Goal: Information Seeking & Learning: Check status

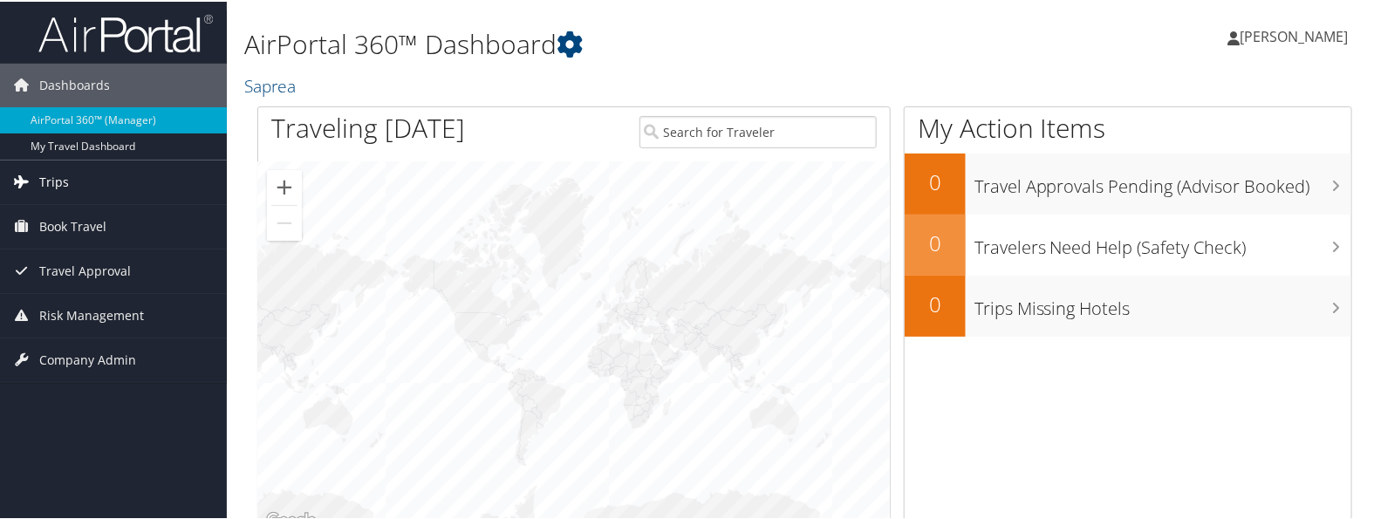
click at [51, 181] on span "Trips" at bounding box center [54, 181] width 30 height 44
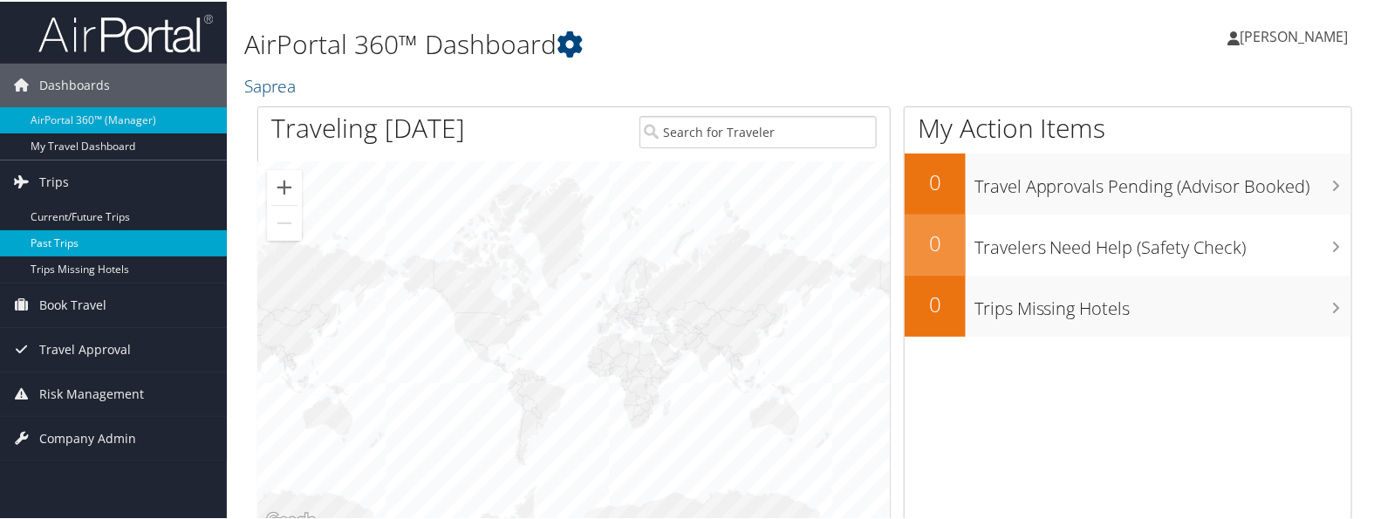
click at [71, 234] on link "Past Trips" at bounding box center [113, 242] width 227 height 26
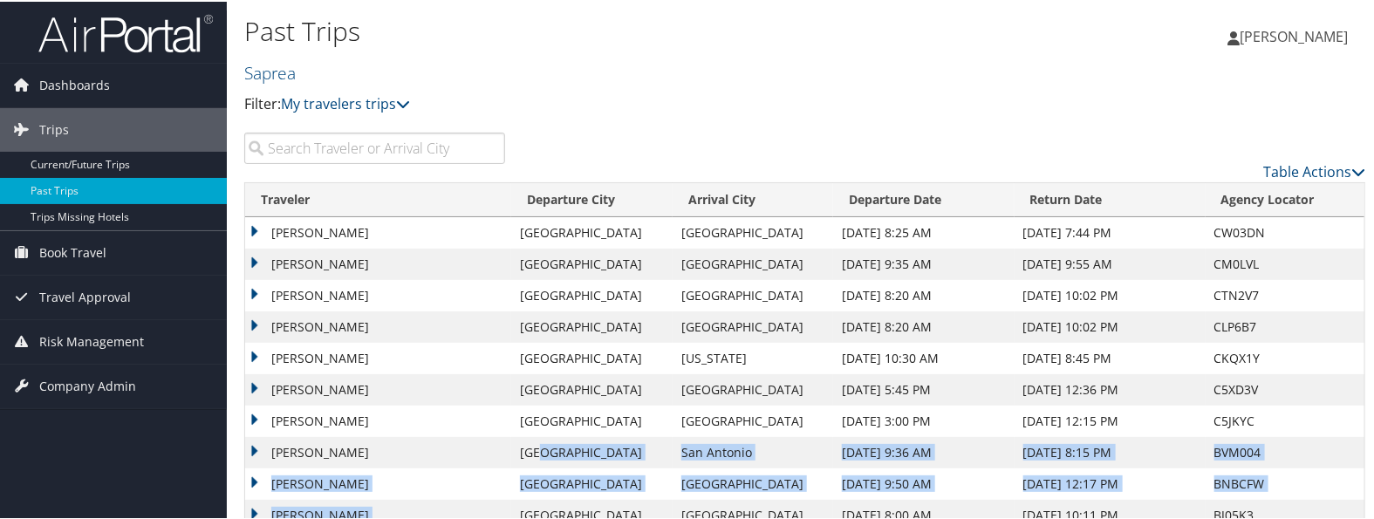
scroll to position [164, 0]
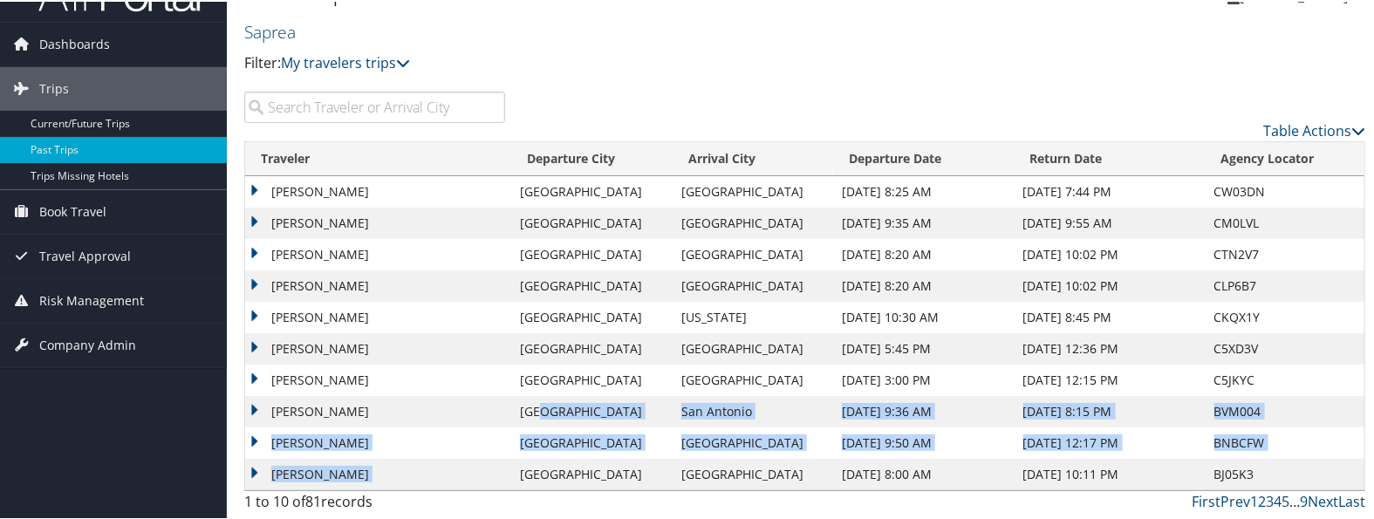
drag, startPoint x: 545, startPoint y: 516, endPoint x: 527, endPoint y: 754, distance: 238.8
click at [527, 478] on html "Menu Dashboards ► AirPortal 360™ (Manager) My Travel Dashboard Trips ► Current/…" at bounding box center [691, 218] width 1382 height 519
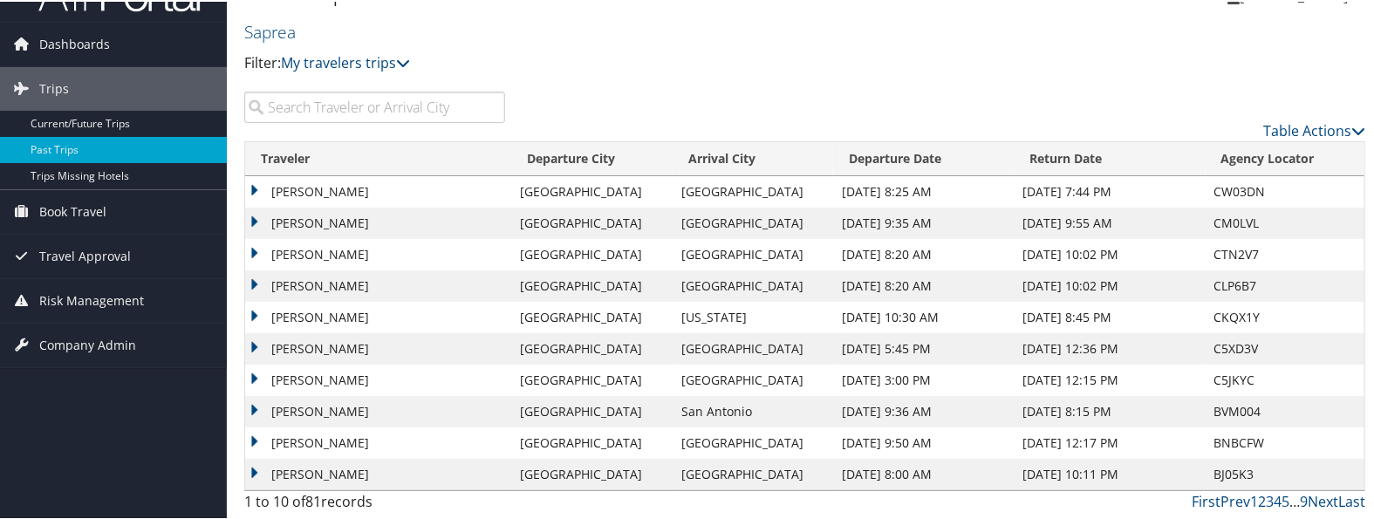
drag, startPoint x: 603, startPoint y: 256, endPoint x: 425, endPoint y: 265, distance: 178.1
click at [602, 300] on td "Salt Lake City" at bounding box center [591, 315] width 160 height 31
click at [253, 300] on td "CHRISTOPHER SCOTT YADON" at bounding box center [378, 315] width 266 height 31
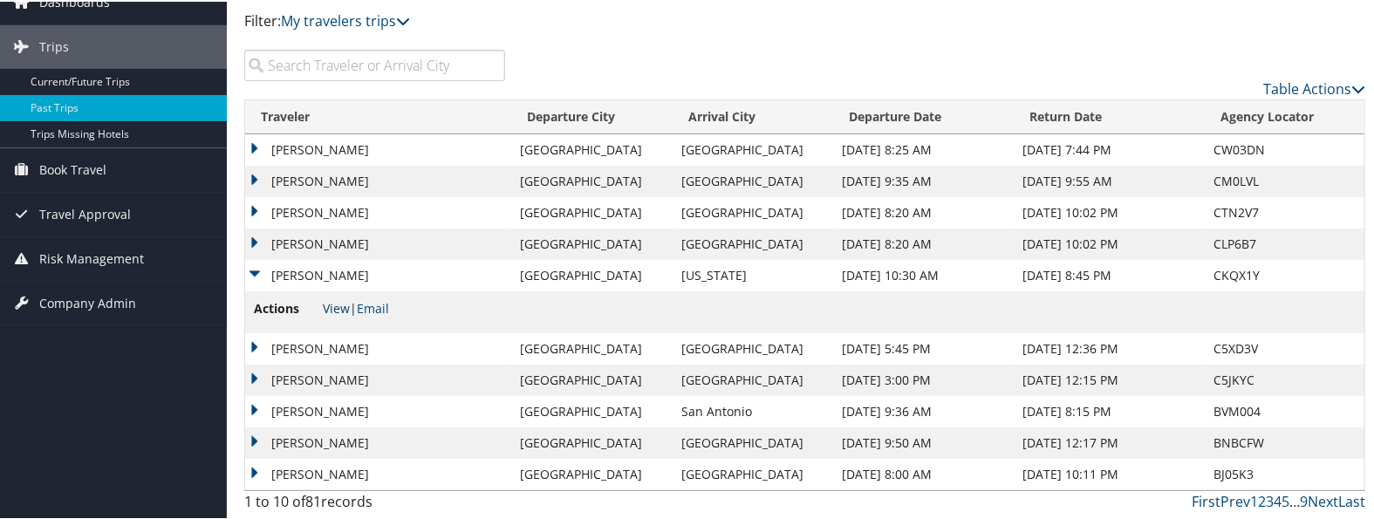
click at [338, 309] on link "View" at bounding box center [336, 306] width 27 height 17
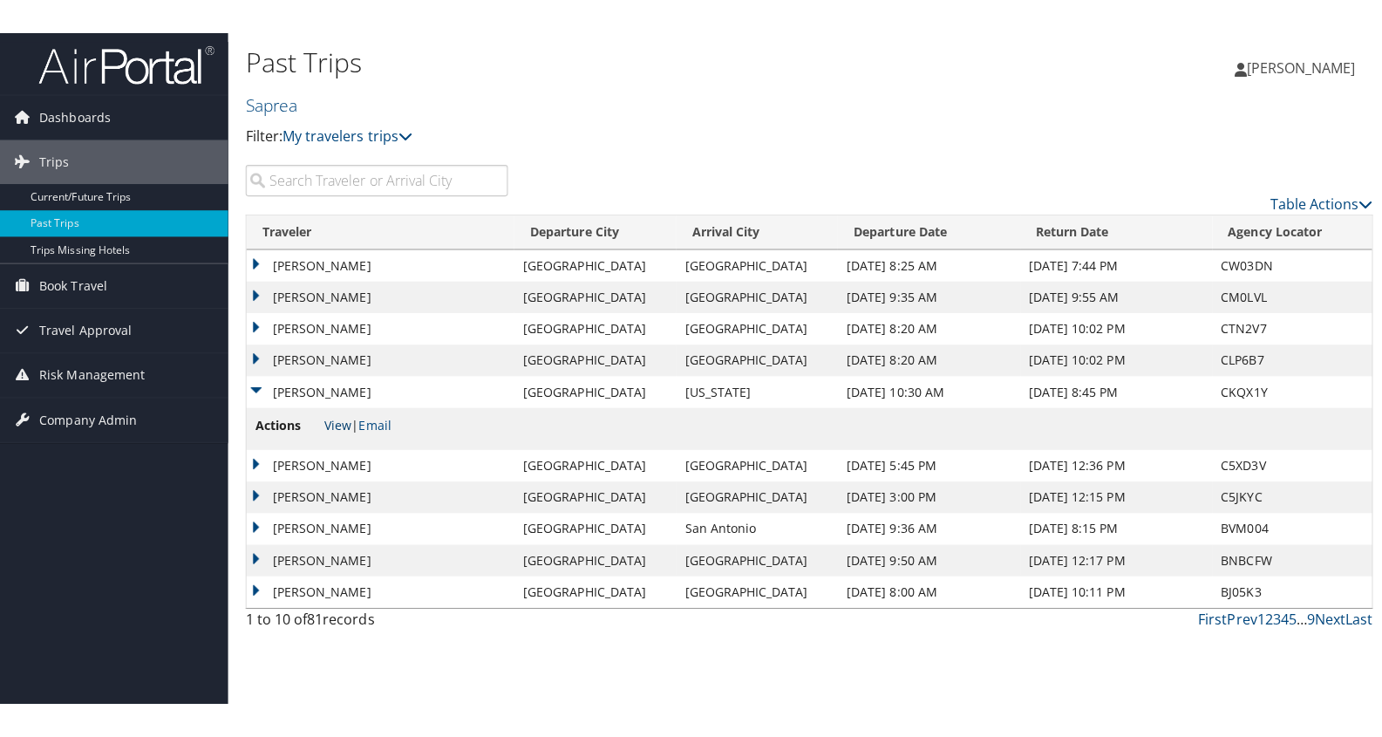
scroll to position [0, 0]
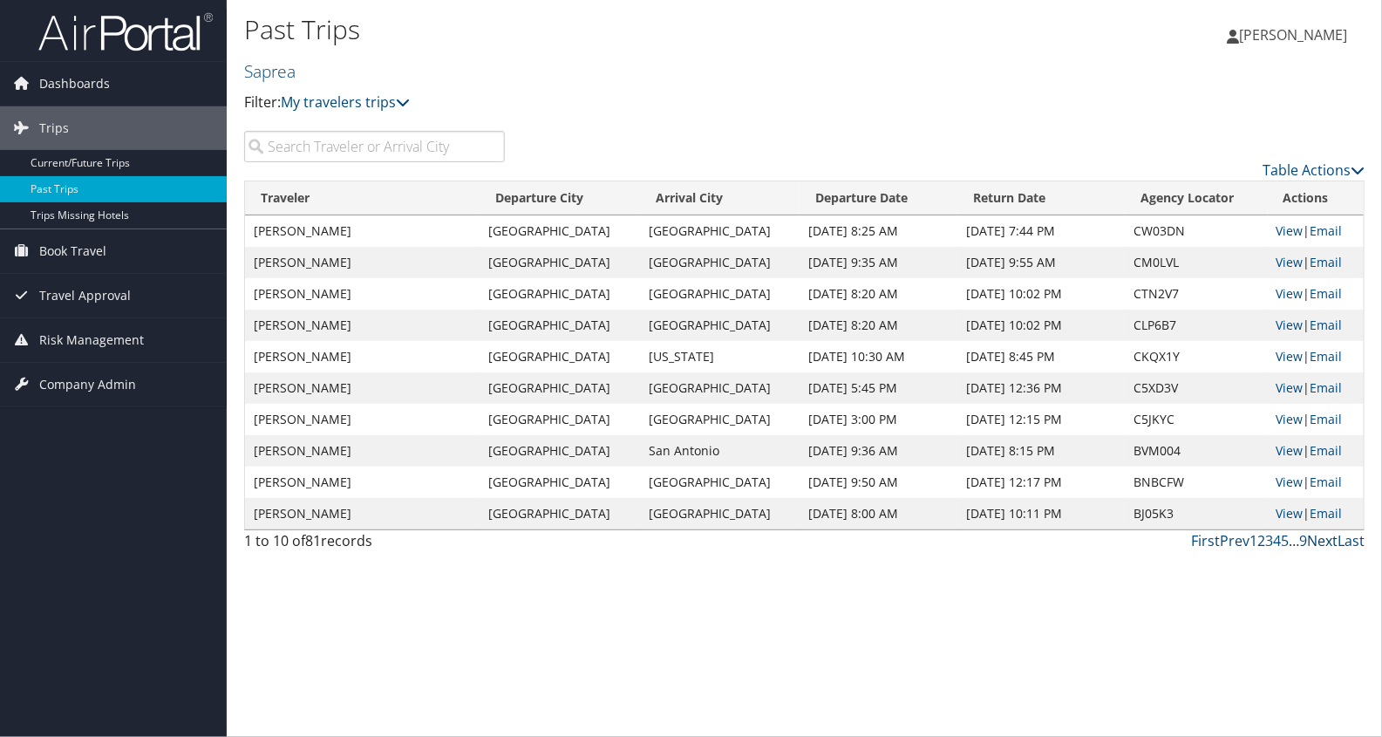
click at [1319, 518] on link "Next" at bounding box center [1322, 540] width 31 height 19
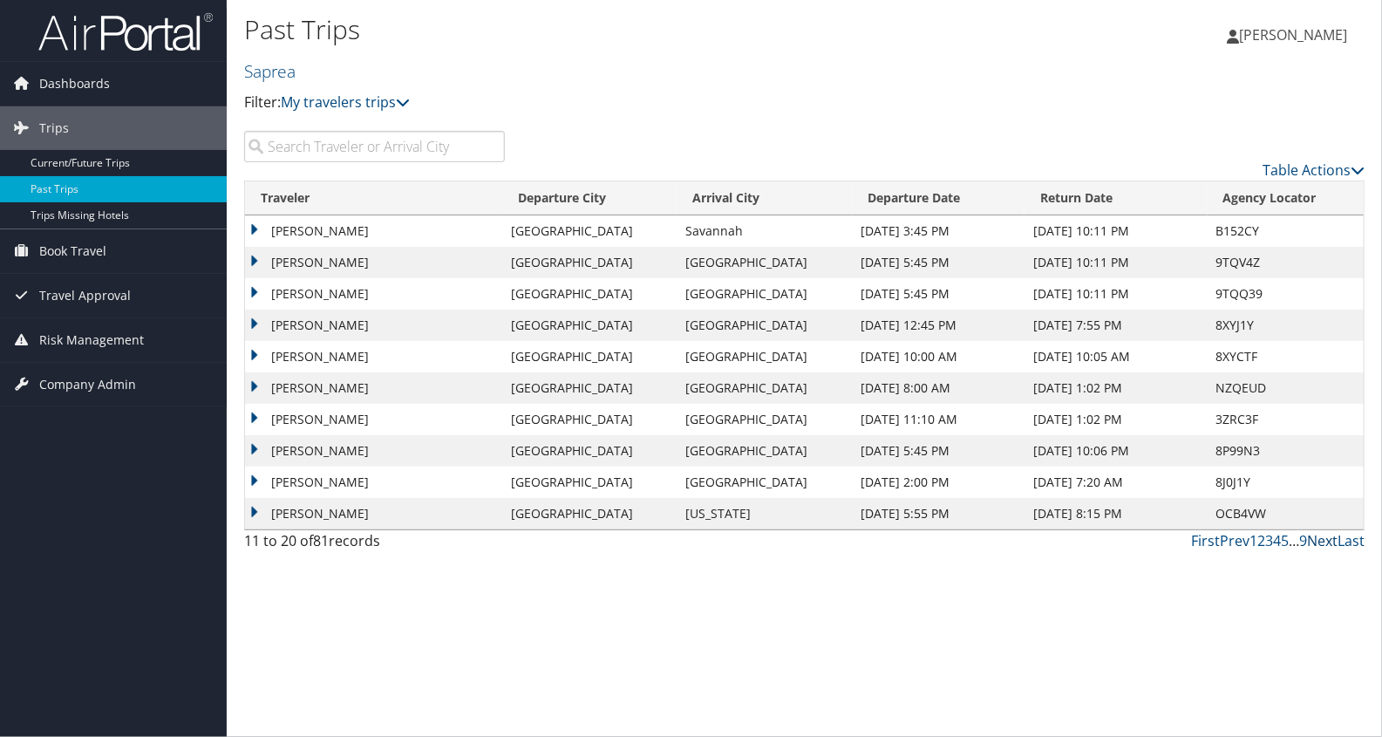
click at [1319, 518] on link "Next" at bounding box center [1322, 540] width 31 height 19
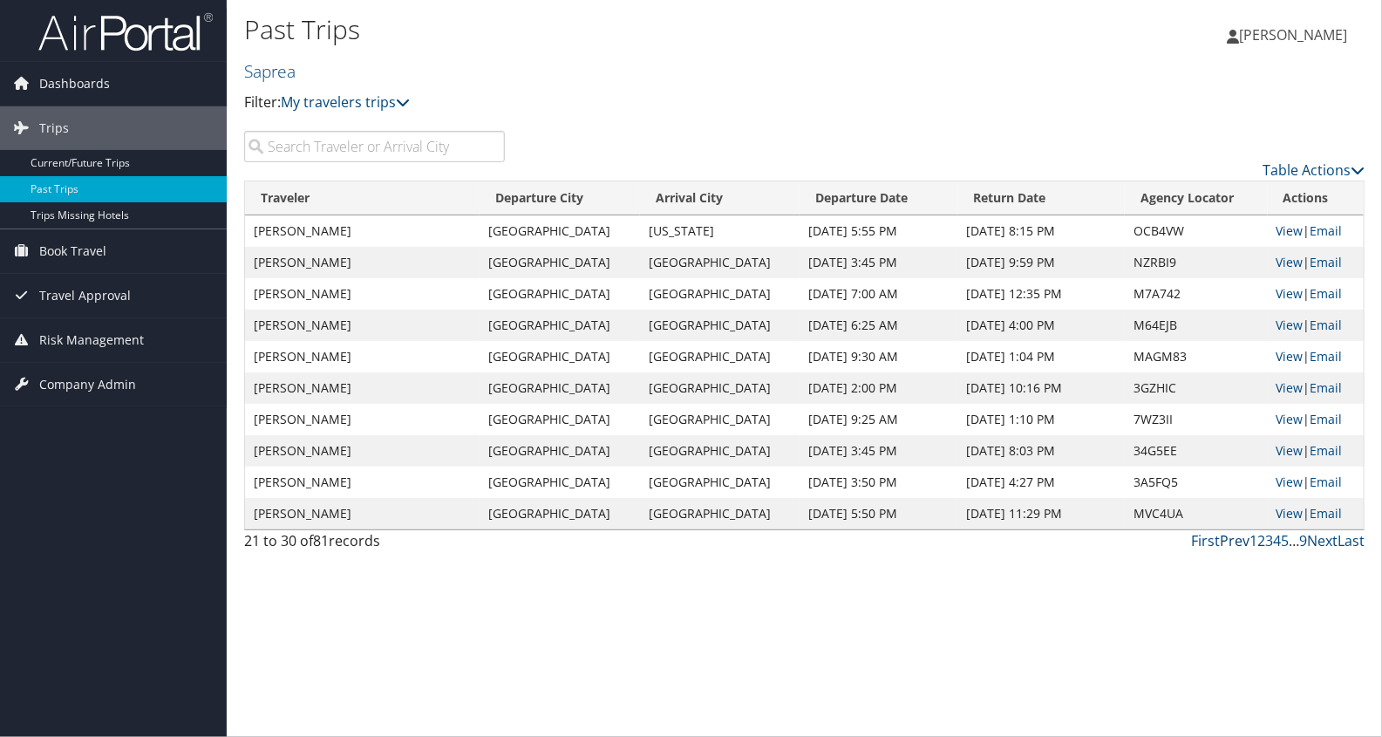
click at [1220, 518] on link "Prev" at bounding box center [1235, 540] width 30 height 19
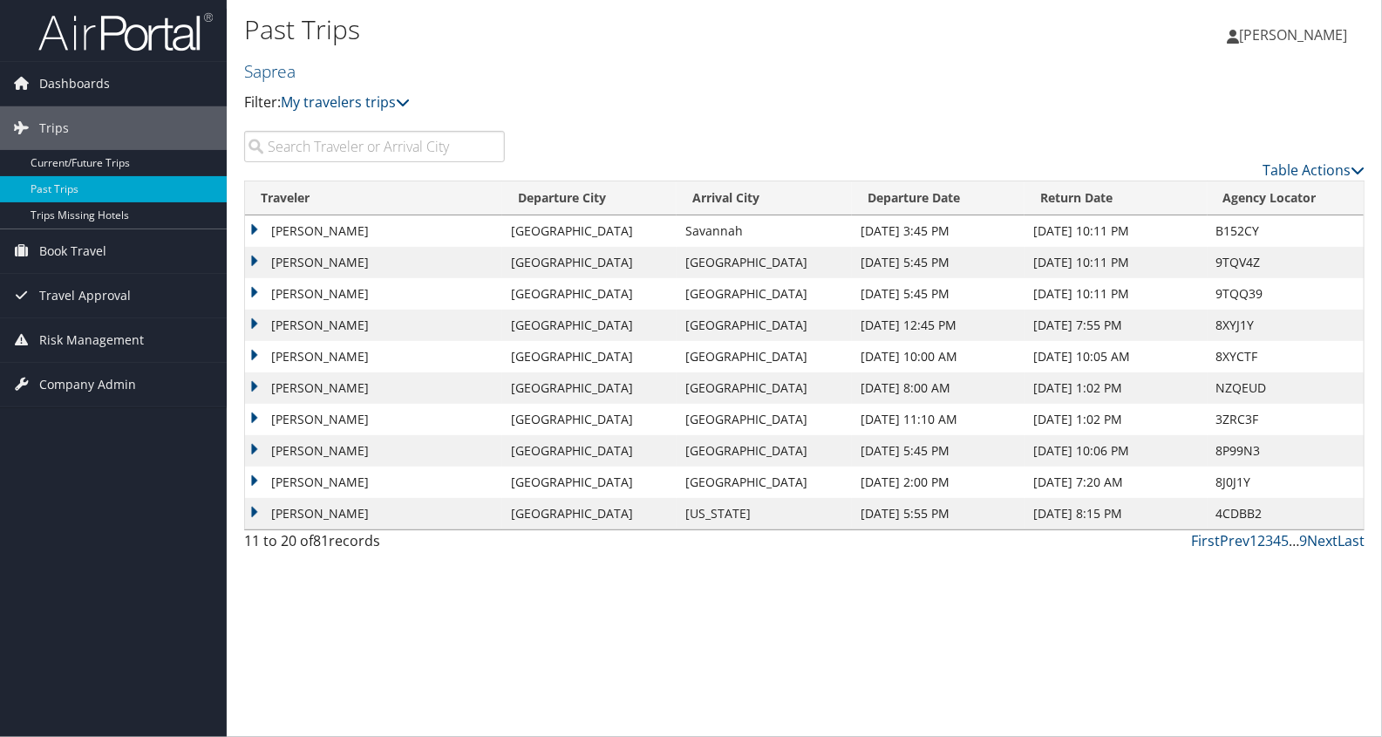
click at [252, 518] on td "Christopher Yadon" at bounding box center [373, 513] width 257 height 31
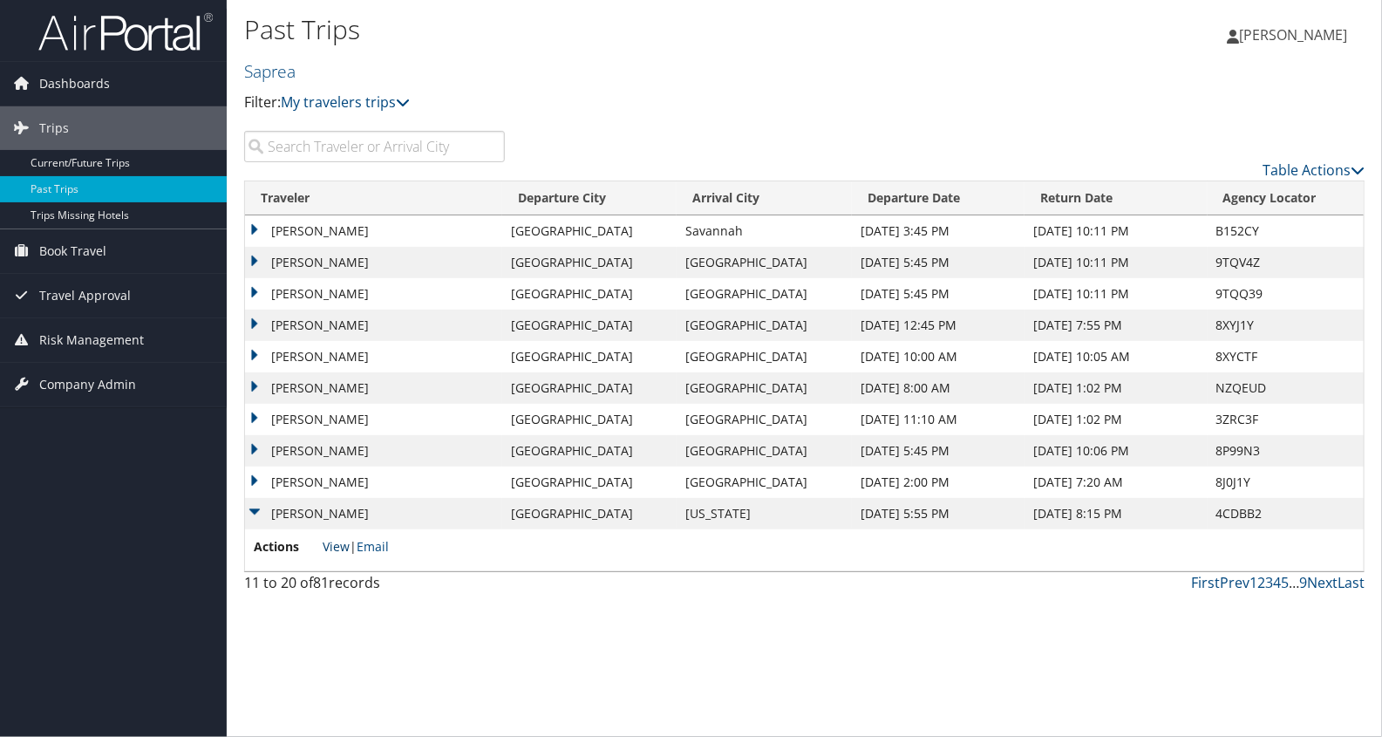
click at [343, 518] on link "View" at bounding box center [336, 546] width 27 height 17
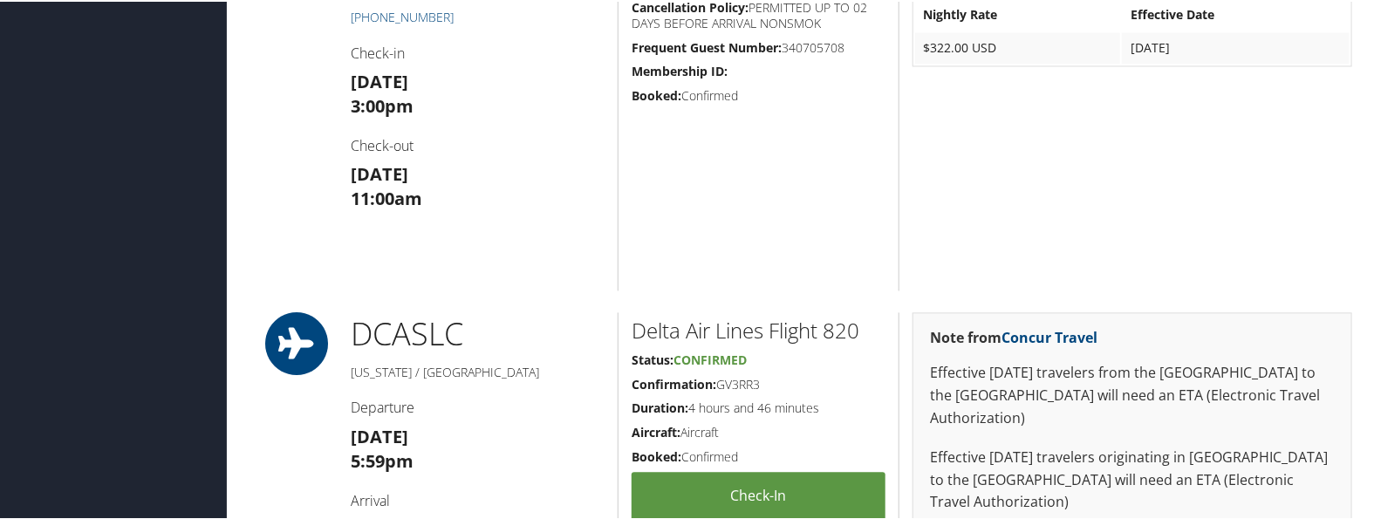
scroll to position [1518, 0]
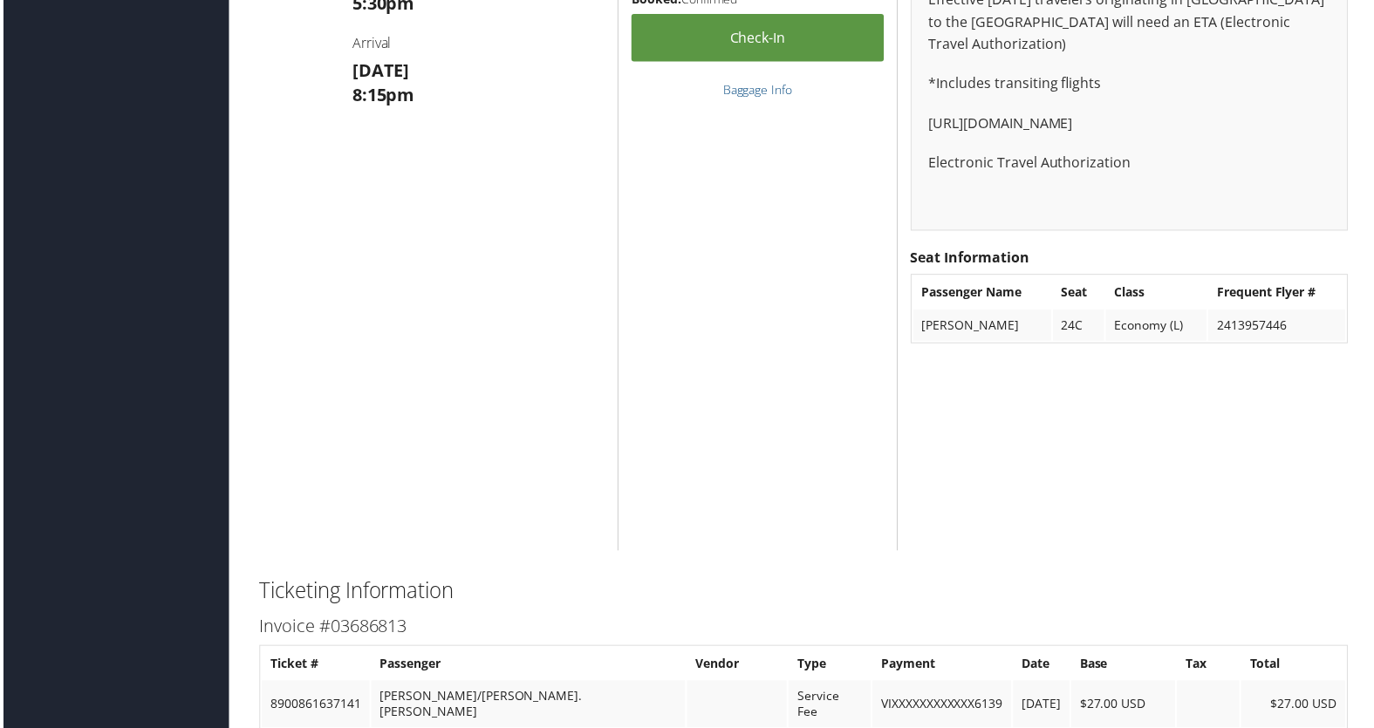
scroll to position [1782, 0]
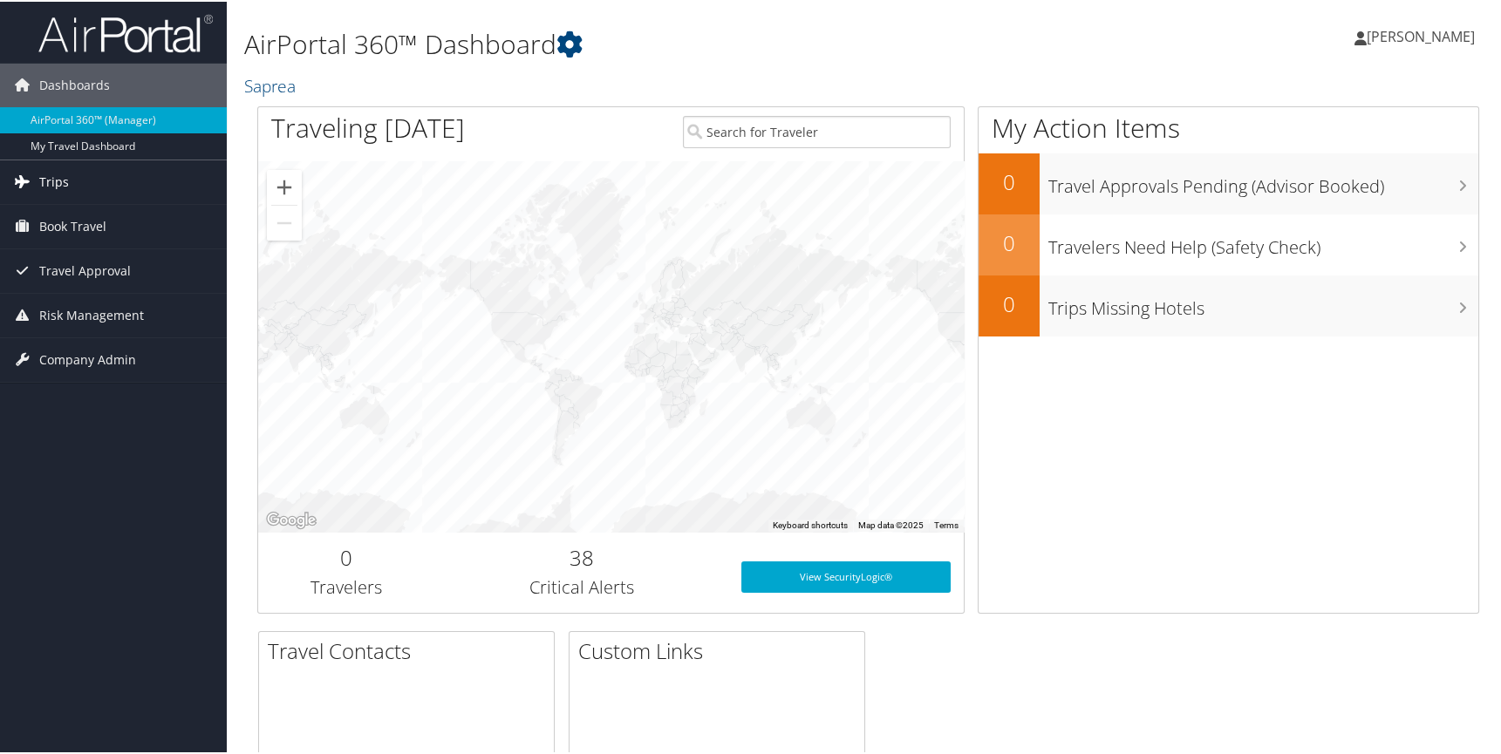
click at [50, 183] on span "Trips" at bounding box center [54, 181] width 30 height 44
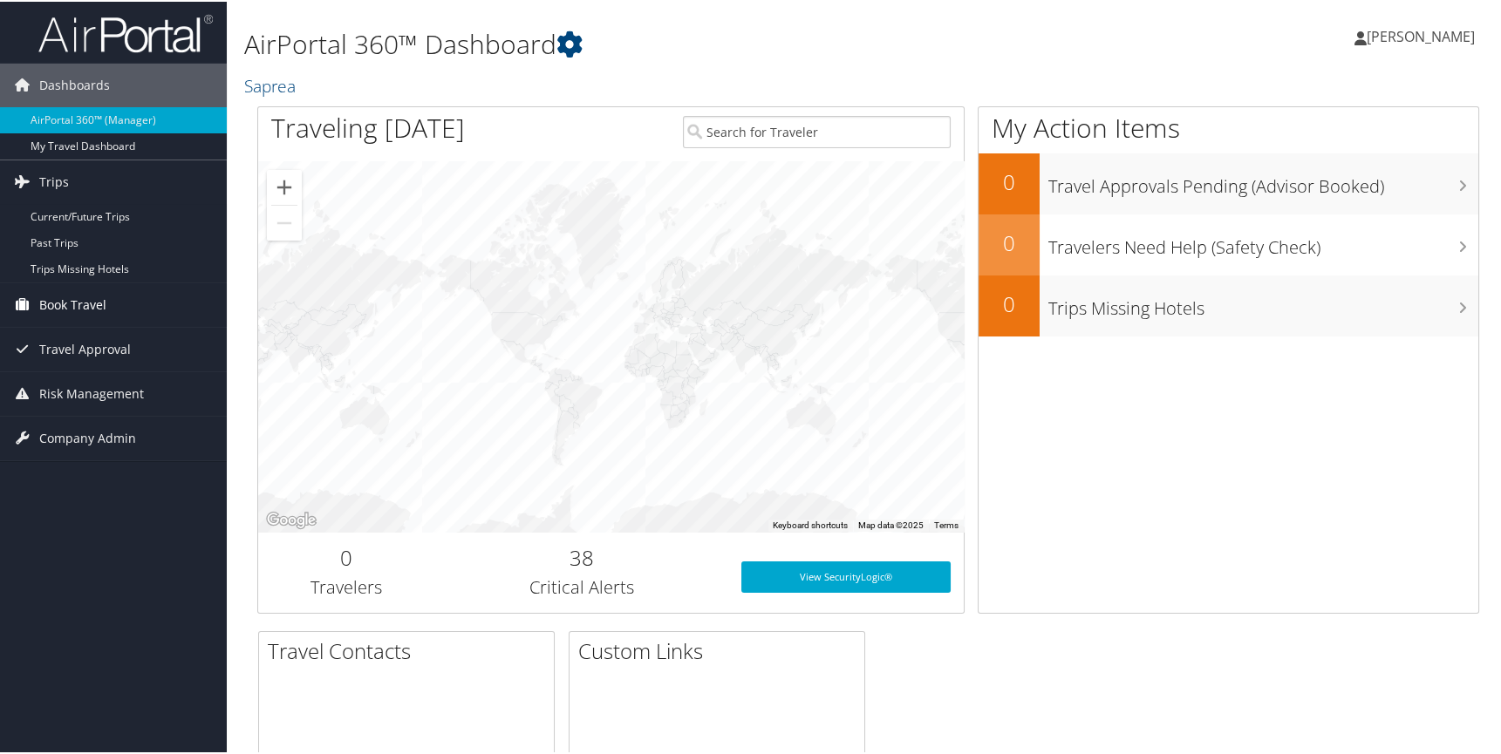
click at [57, 305] on span "Book Travel" at bounding box center [72, 304] width 67 height 44
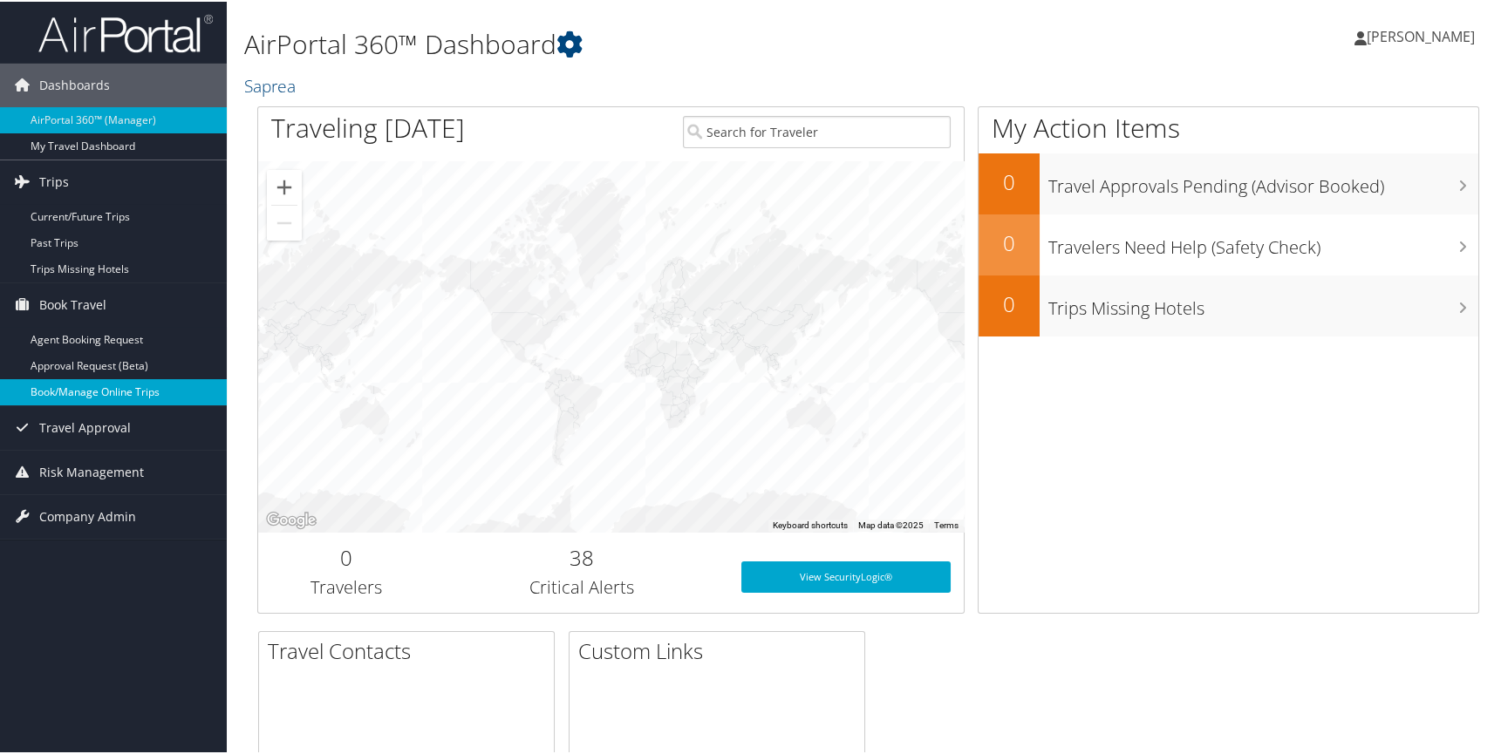
click at [49, 386] on link "Book/Manage Online Trips" at bounding box center [113, 391] width 227 height 26
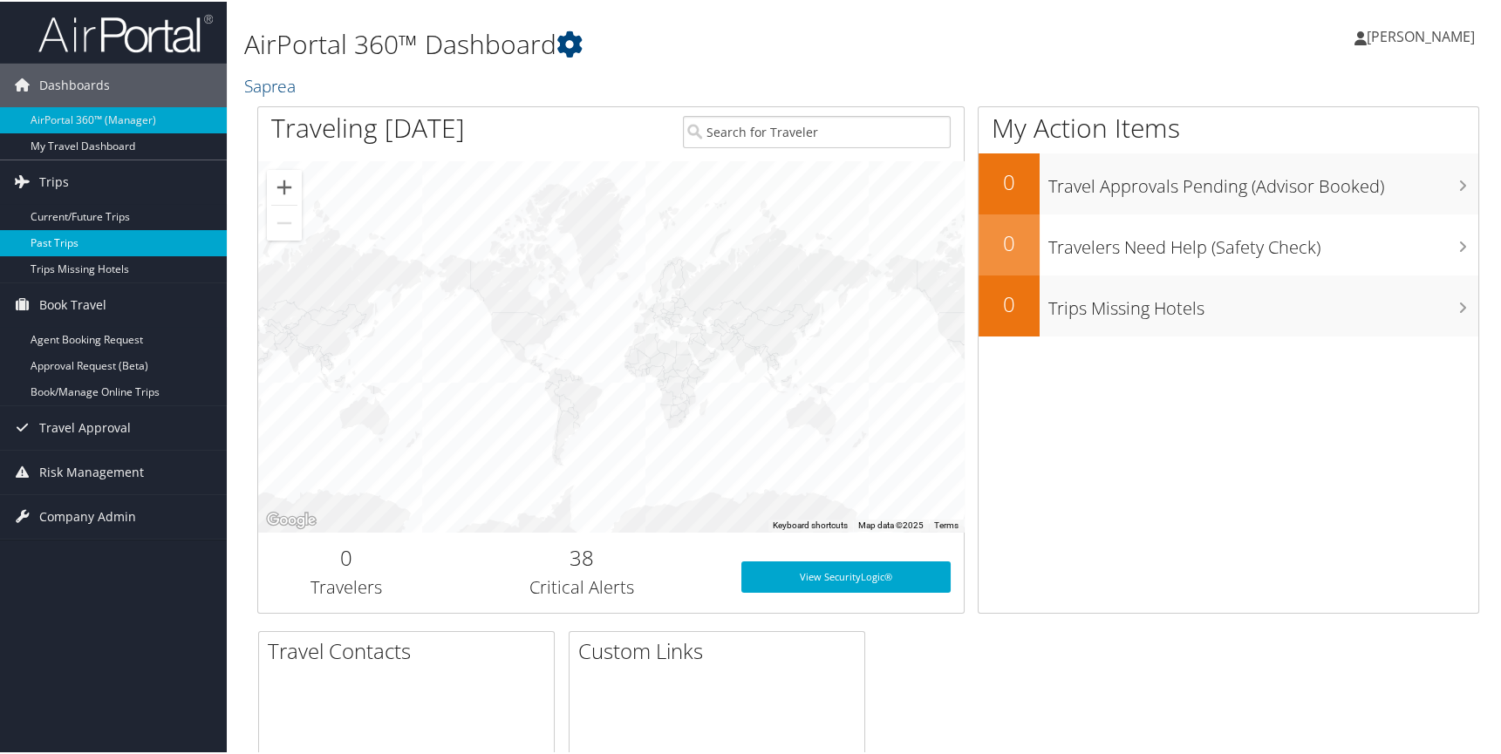
click at [64, 240] on link "Past Trips" at bounding box center [113, 242] width 227 height 26
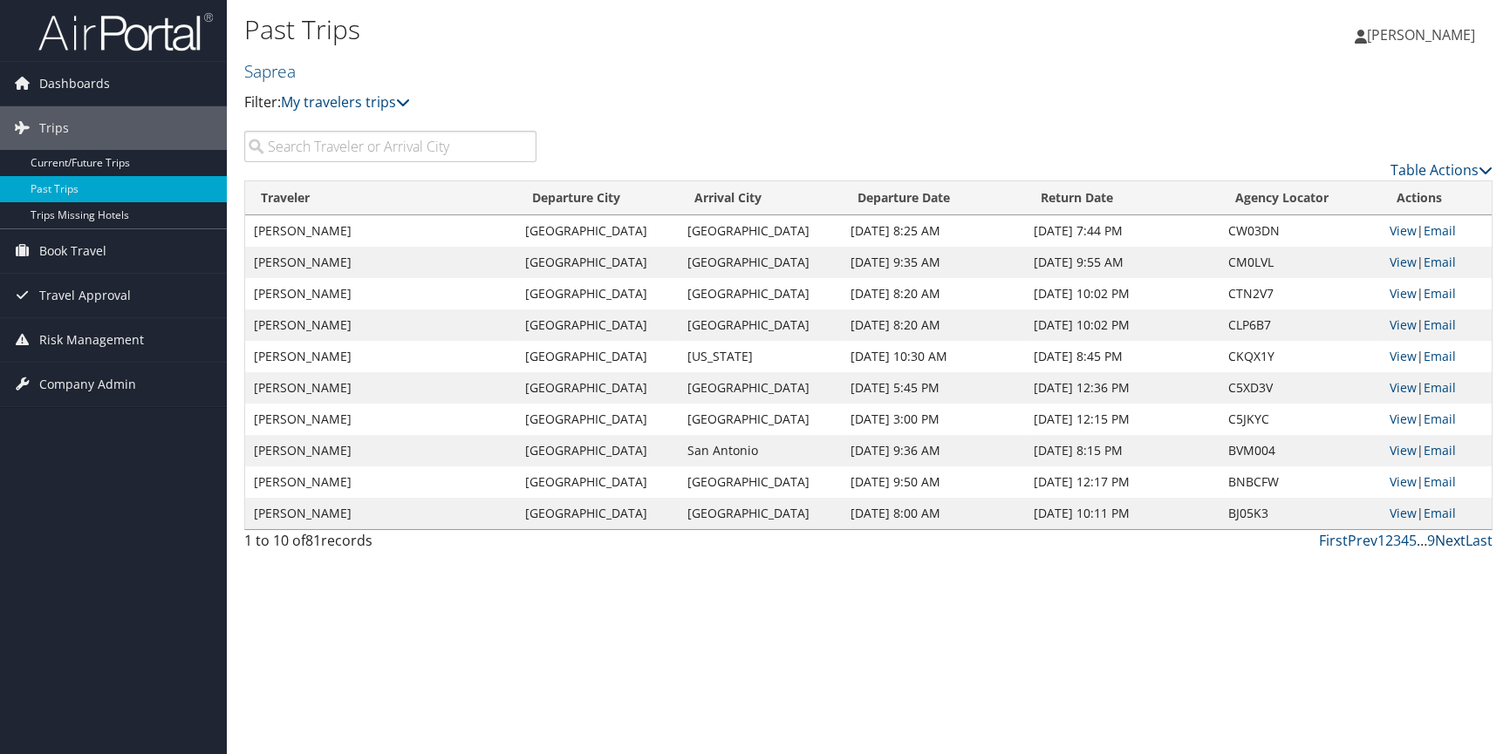
click at [1435, 550] on link "Next" at bounding box center [1450, 540] width 31 height 19
click at [1392, 522] on link "View" at bounding box center [1402, 513] width 27 height 17
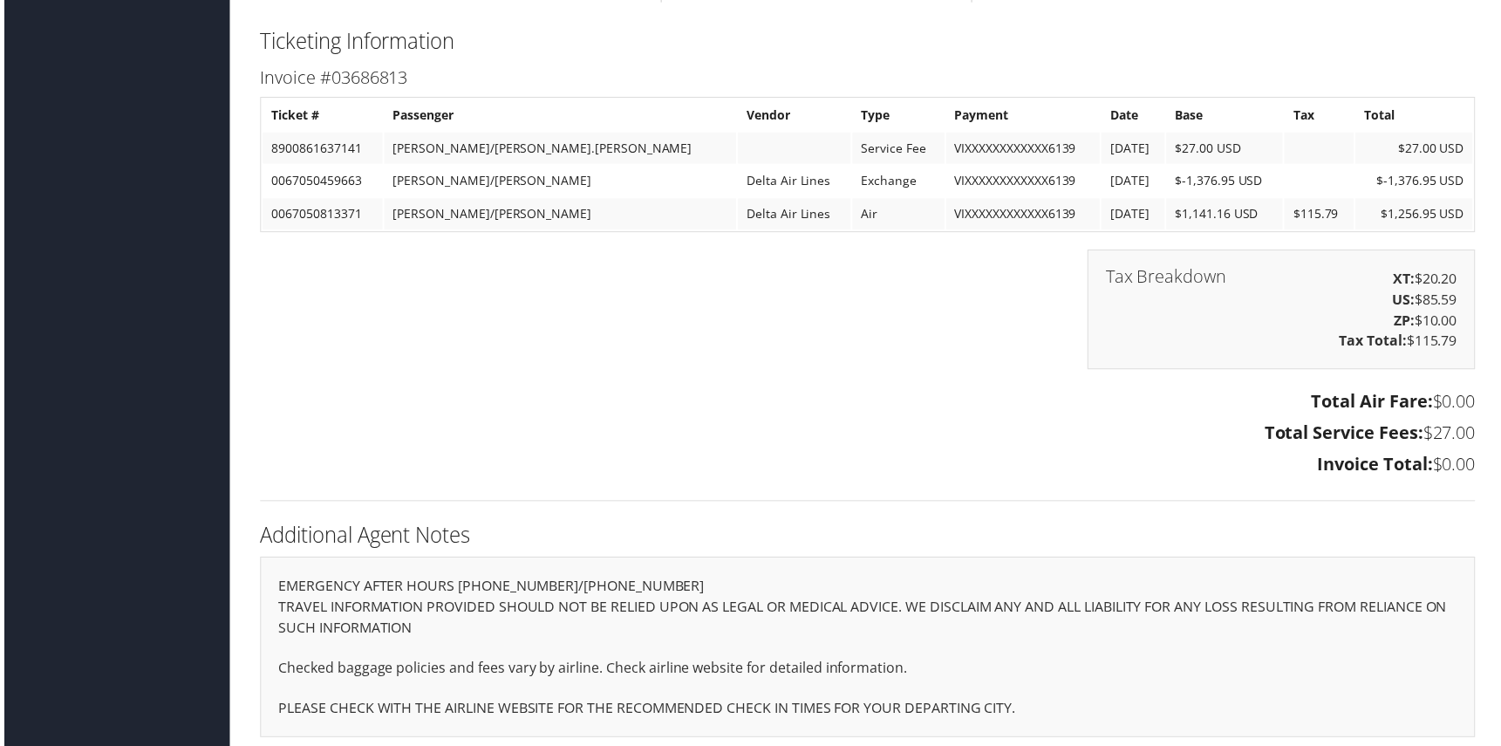
scroll to position [2320, 0]
